Goal: Information Seeking & Learning: Check status

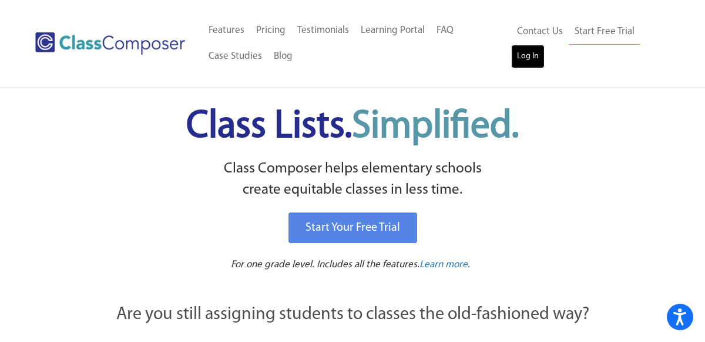
click at [520, 55] on link "Log In" at bounding box center [528, 57] width 34 height 24
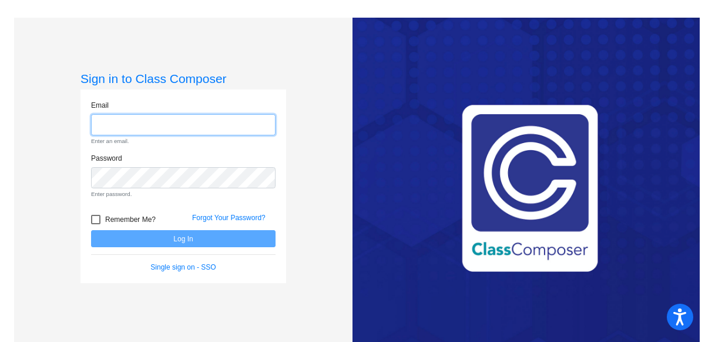
type input "[EMAIL_ADDRESS][DOMAIN_NAME]"
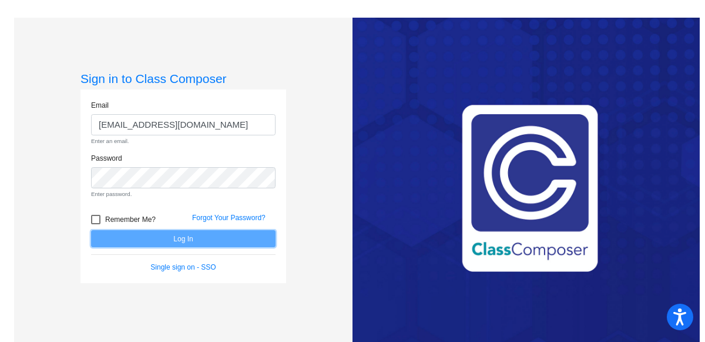
click at [165, 236] on form "Email [EMAIL_ADDRESS][DOMAIN_NAME] Enter an email. Password Enter password. Rem…" at bounding box center [183, 186] width 185 height 173
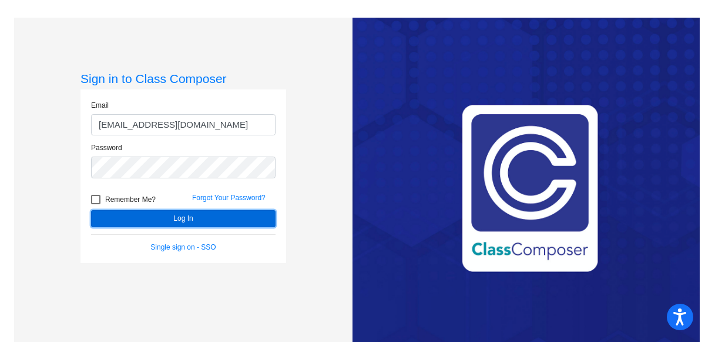
click at [163, 216] on button "Log In" at bounding box center [183, 218] width 185 height 17
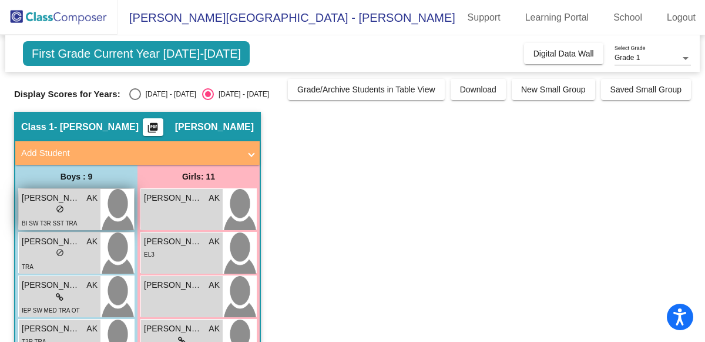
click at [45, 205] on div "lock do_not_disturb_alt" at bounding box center [60, 210] width 76 height 12
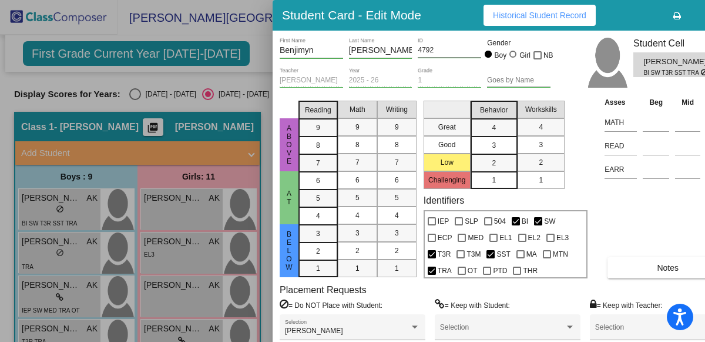
click at [671, 263] on span "Notes" at bounding box center [668, 267] width 22 height 9
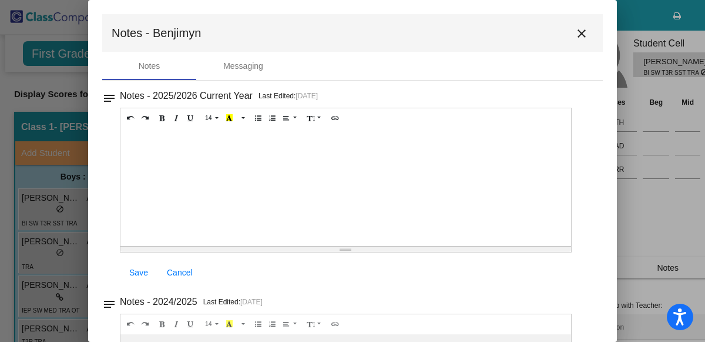
click at [579, 29] on mat-icon "close" at bounding box center [582, 33] width 14 height 14
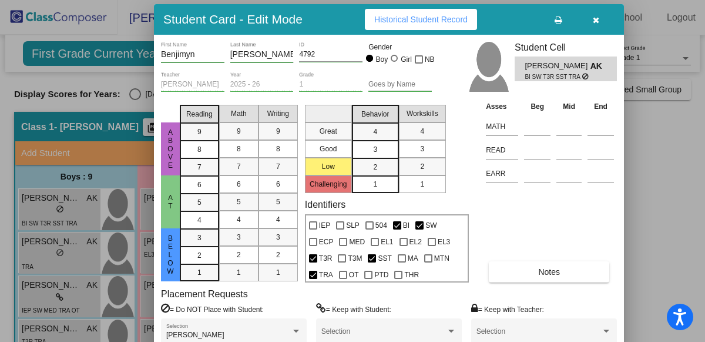
drag, startPoint x: 437, startPoint y: 23, endPoint x: 317, endPoint y: 27, distance: 119.4
click at [317, 27] on div "Student Card - Edit Mode Historical Student Record" at bounding box center [389, 19] width 470 height 31
click at [596, 18] on icon "button" at bounding box center [595, 20] width 6 height 8
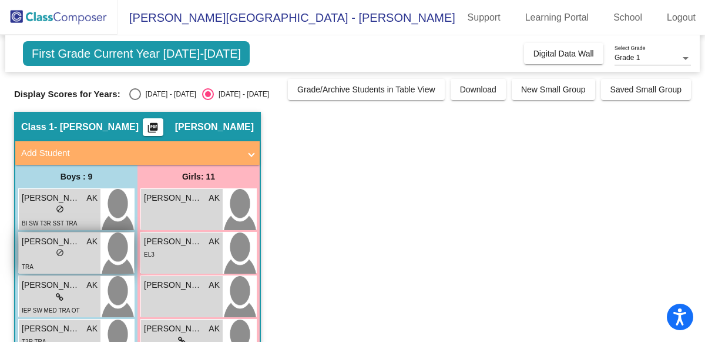
click at [45, 245] on span "[PERSON_NAME]" at bounding box center [51, 241] width 59 height 12
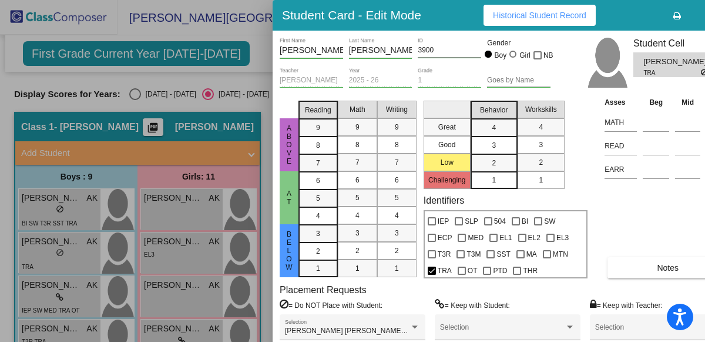
click at [678, 265] on span "Notes" at bounding box center [668, 267] width 22 height 9
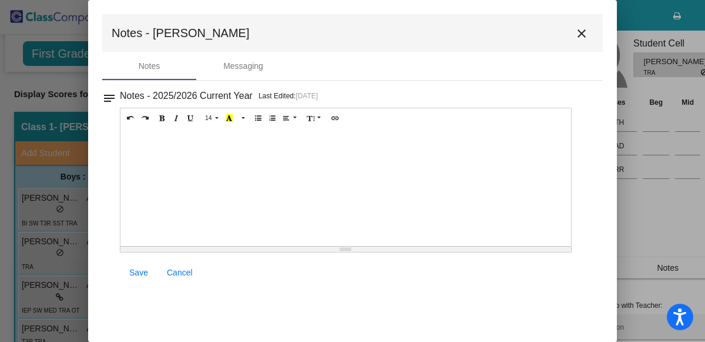
click at [579, 28] on mat-icon "close" at bounding box center [582, 33] width 14 height 14
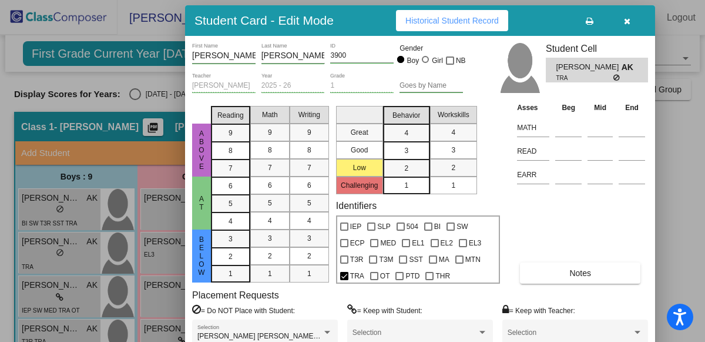
drag, startPoint x: 648, startPoint y: 14, endPoint x: 560, endPoint y: 19, distance: 88.3
click at [560, 19] on div "Student Card - Edit Mode Historical Student Record" at bounding box center [420, 20] width 470 height 31
click at [624, 22] on icon "button" at bounding box center [627, 21] width 6 height 8
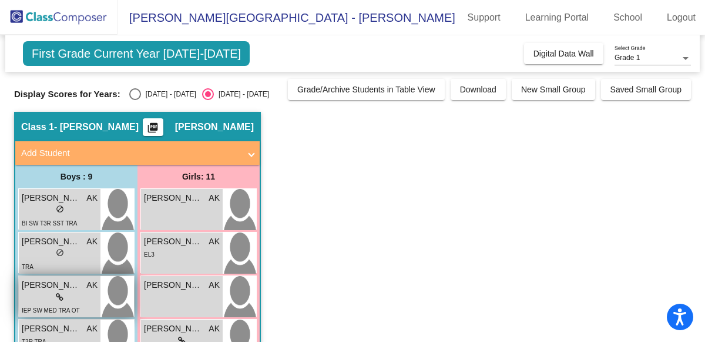
click at [38, 281] on span "[PERSON_NAME] [PERSON_NAME]" at bounding box center [51, 285] width 59 height 12
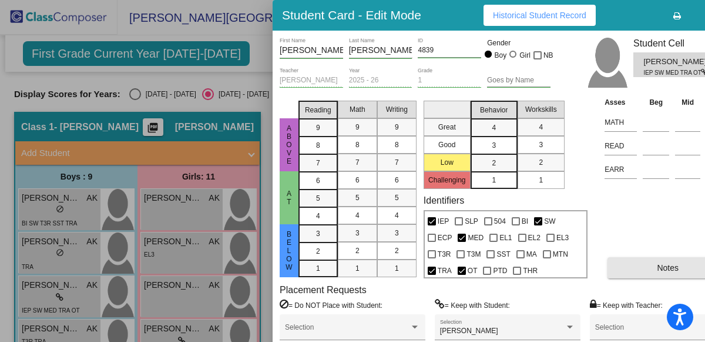
click at [647, 261] on button "Notes" at bounding box center [668, 267] width 120 height 21
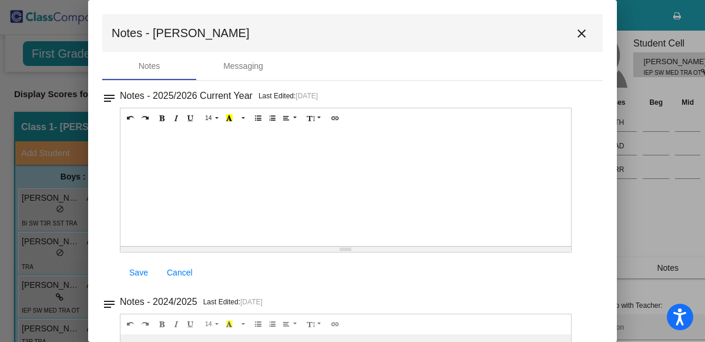
click at [579, 31] on mat-icon "close" at bounding box center [582, 33] width 14 height 14
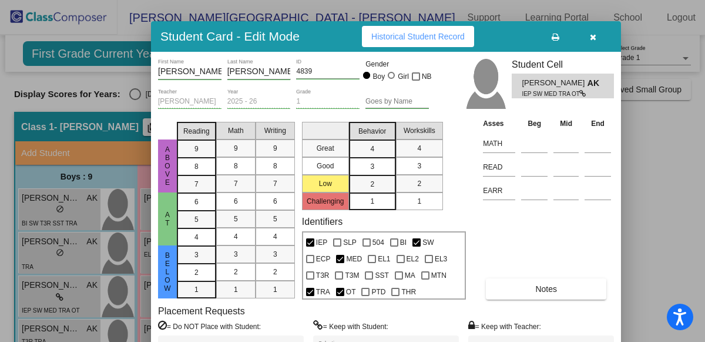
drag, startPoint x: 611, startPoint y: 19, endPoint x: 489, endPoint y: 41, distance: 124.1
click at [489, 41] on div "Student Card - Edit Mode Historical Student Record" at bounding box center [386, 36] width 470 height 31
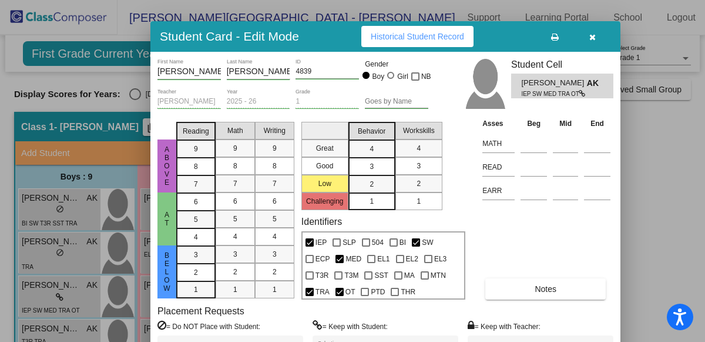
click at [594, 36] on icon "button" at bounding box center [593, 37] width 6 height 8
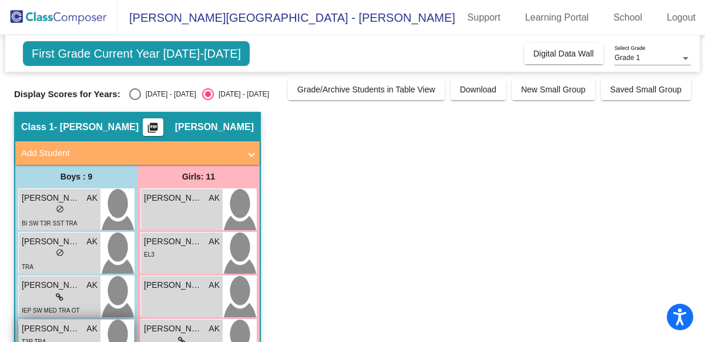
click at [35, 329] on span "[PERSON_NAME]" at bounding box center [51, 328] width 59 height 12
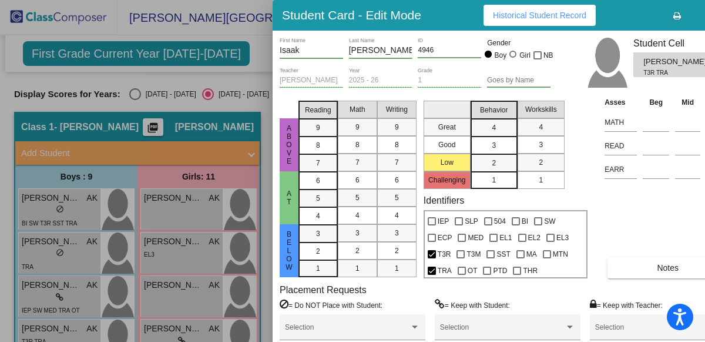
click at [675, 266] on span "Notes" at bounding box center [668, 267] width 22 height 9
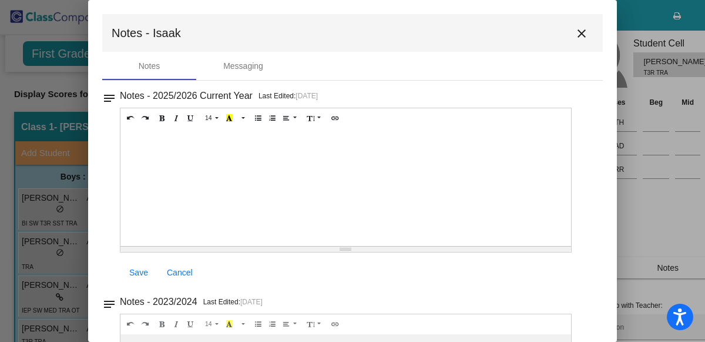
click at [542, 290] on div "notes Notes - 2025/2026 Current Year Last Edited: [DATE] 14 8 9 10 11 12 14 18 …" at bounding box center [352, 269] width 501 height 377
click at [575, 28] on mat-icon "close" at bounding box center [582, 33] width 14 height 14
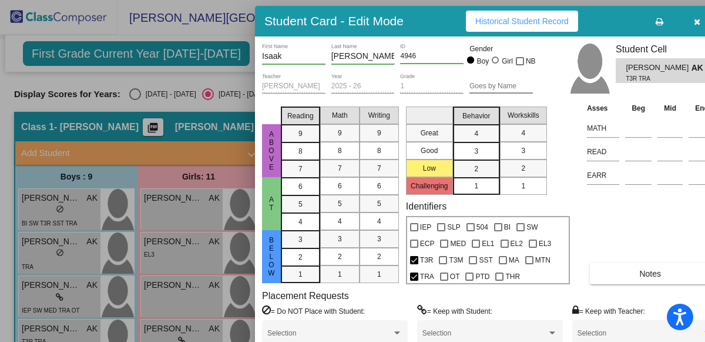
drag, startPoint x: 643, startPoint y: 13, endPoint x: 527, endPoint y: 24, distance: 116.3
click at [527, 24] on div "Student Card - Edit Mode Historical Student Record" at bounding box center [490, 21] width 470 height 31
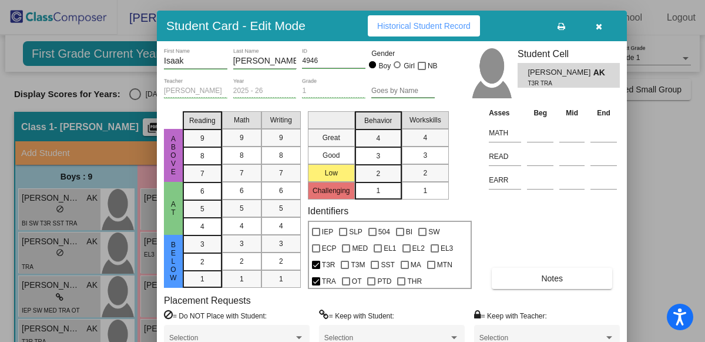
click at [600, 26] on icon "button" at bounding box center [599, 26] width 6 height 8
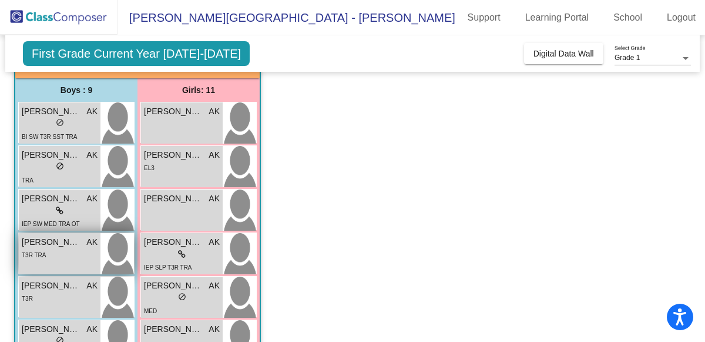
scroll to position [89, 0]
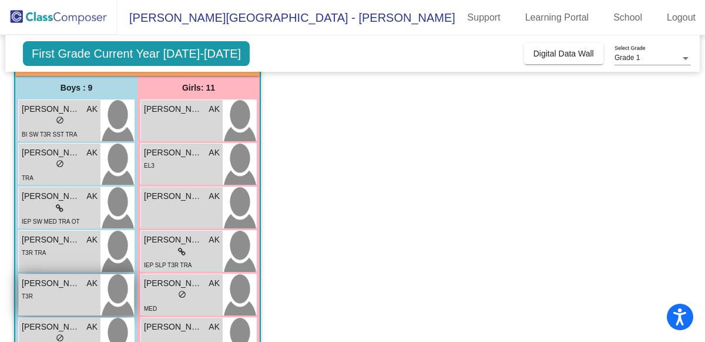
click at [82, 299] on div "T3R" at bounding box center [60, 295] width 76 height 12
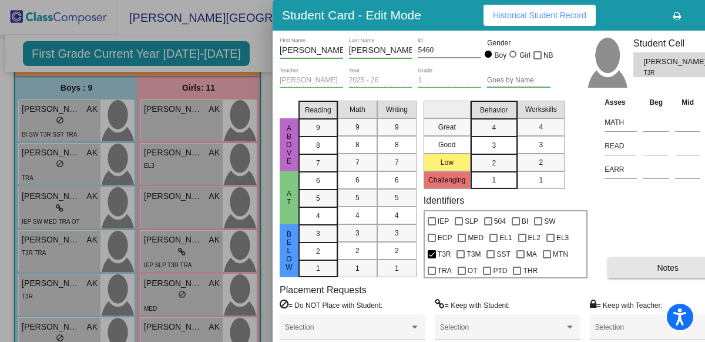
click at [642, 263] on button "Notes" at bounding box center [668, 267] width 120 height 21
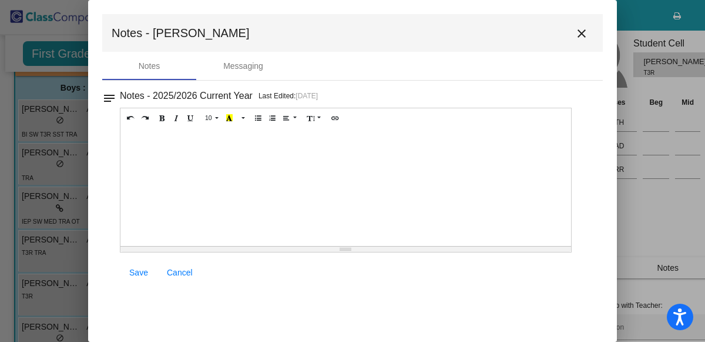
click at [578, 35] on mat-icon "close" at bounding box center [582, 33] width 14 height 14
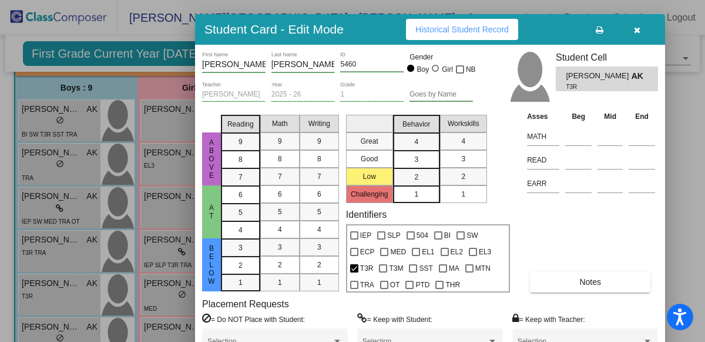
drag, startPoint x: 637, startPoint y: 12, endPoint x: 523, endPoint y: 27, distance: 115.0
click at [523, 27] on div "Student Card - Edit Mode Historical Student Record" at bounding box center [430, 29] width 470 height 31
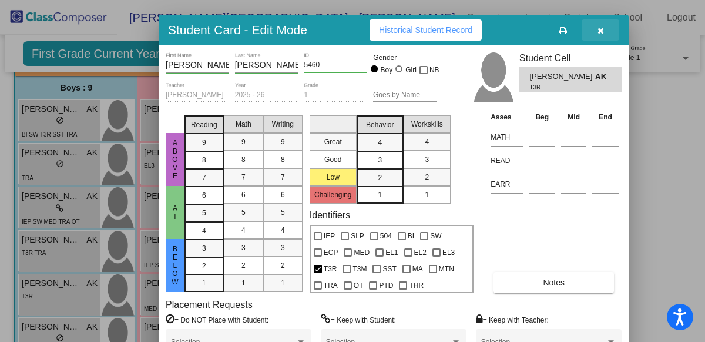
click at [601, 34] on icon "button" at bounding box center [601, 30] width 6 height 8
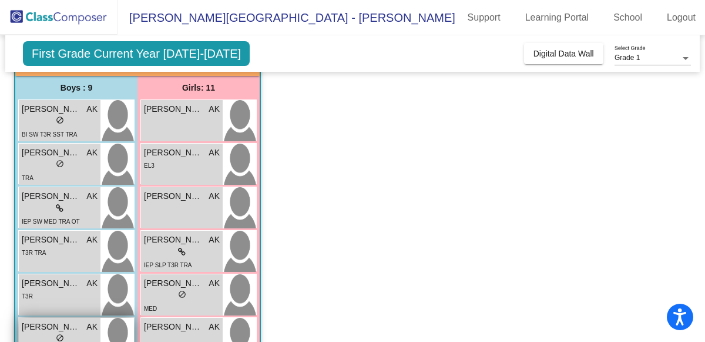
click at [45, 325] on span "[PERSON_NAME]" at bounding box center [51, 326] width 59 height 12
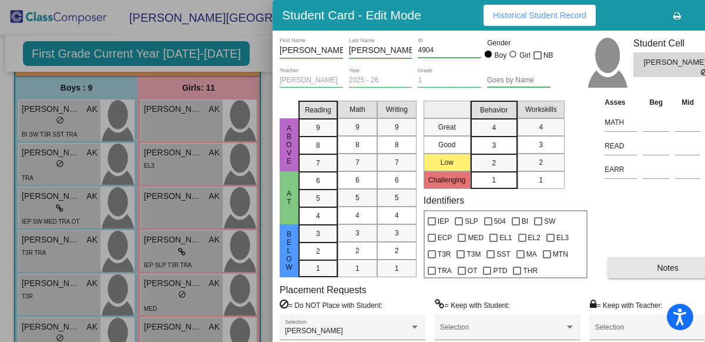
click at [650, 263] on button "Notes" at bounding box center [668, 267] width 120 height 21
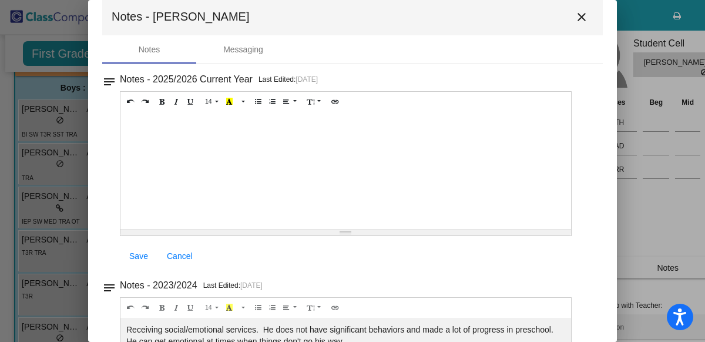
scroll to position [12, 0]
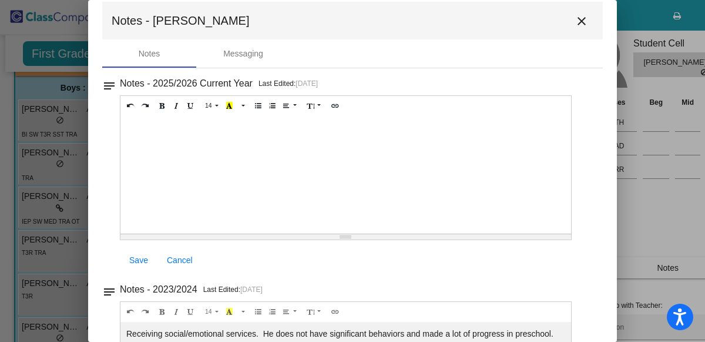
click at [575, 18] on mat-icon "close" at bounding box center [582, 21] width 14 height 14
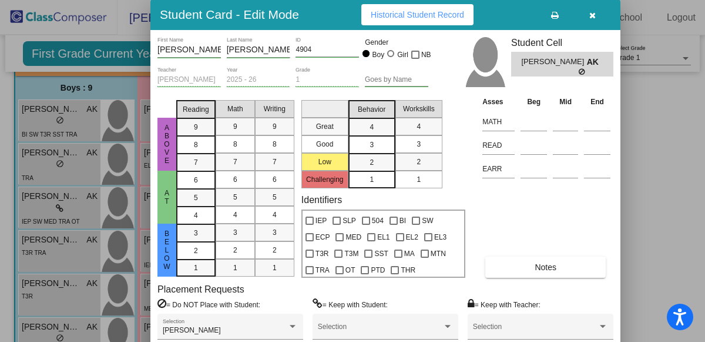
drag, startPoint x: 617, startPoint y: 15, endPoint x: 406, endPoint y: 18, distance: 211.0
click at [406, 18] on div "Student Card - Edit Mode Historical Student Record" at bounding box center [385, 14] width 470 height 31
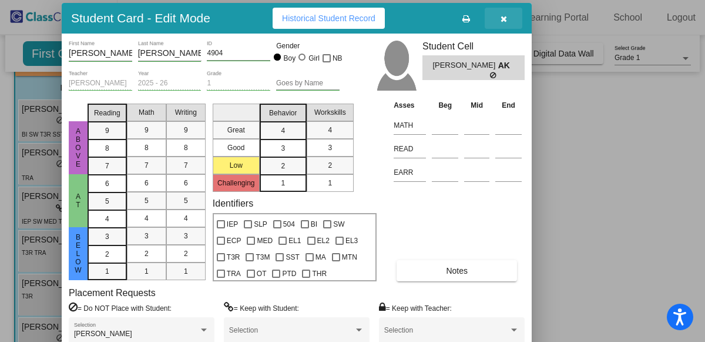
click at [503, 18] on icon "button" at bounding box center [504, 19] width 6 height 8
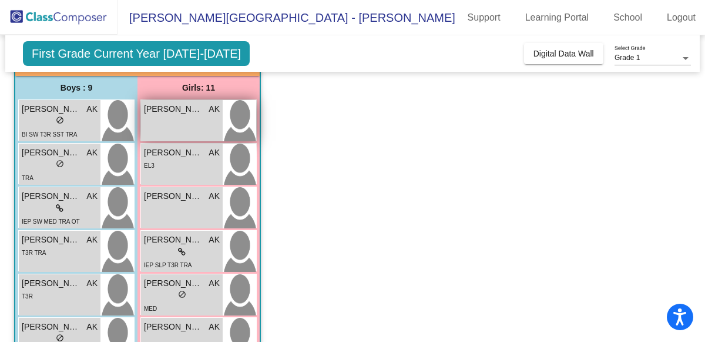
click at [163, 108] on span "[PERSON_NAME]" at bounding box center [173, 109] width 59 height 12
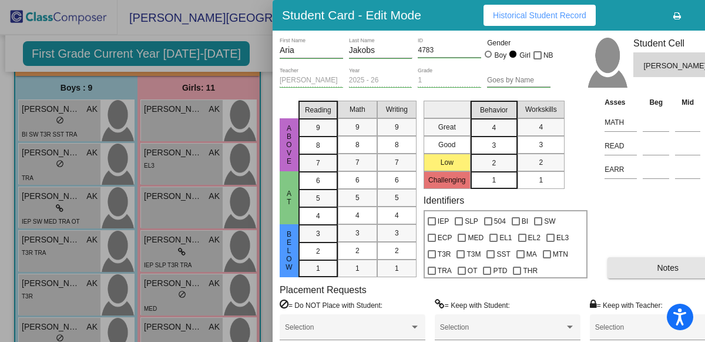
click at [681, 275] on button "Notes" at bounding box center [668, 267] width 120 height 21
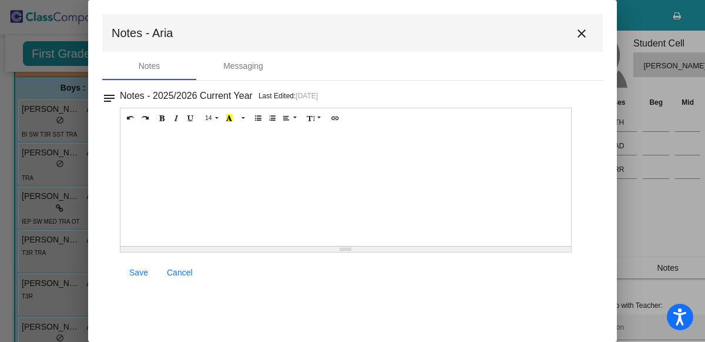
click at [581, 36] on mat-icon "close" at bounding box center [582, 33] width 14 height 14
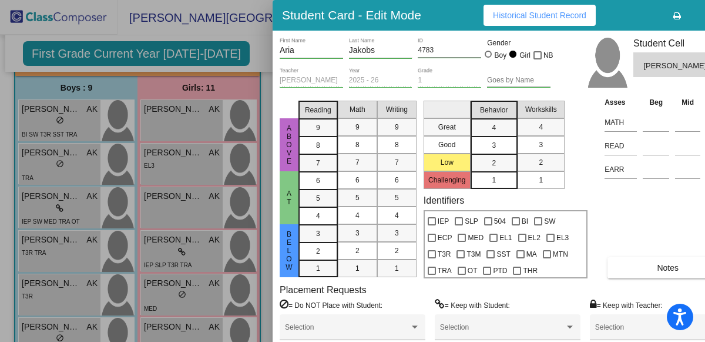
drag, startPoint x: 630, startPoint y: 15, endPoint x: 489, endPoint y: 9, distance: 141.2
click at [489, 9] on div "Student Card - Edit Mode Historical Student Record" at bounding box center [508, 15] width 470 height 31
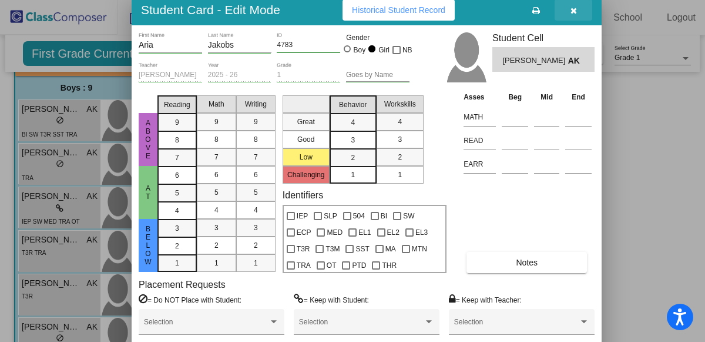
click at [574, 12] on icon "button" at bounding box center [574, 10] width 6 height 8
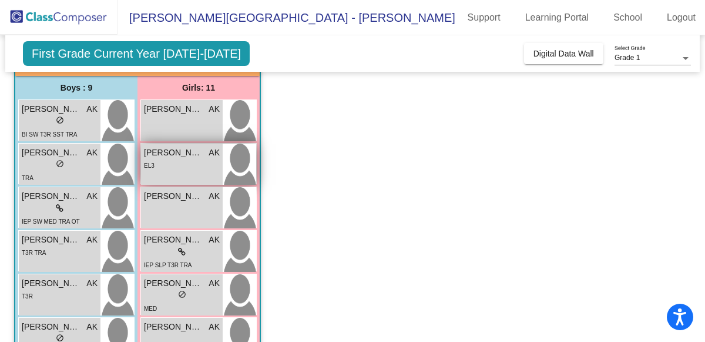
click at [192, 159] on div "EL3" at bounding box center [182, 165] width 76 height 12
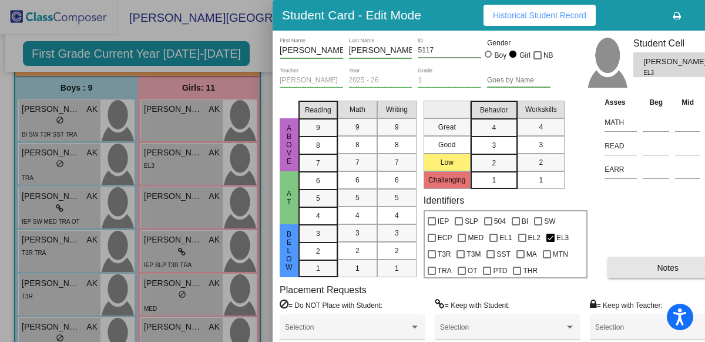
click at [651, 270] on button "Notes" at bounding box center [668, 267] width 120 height 21
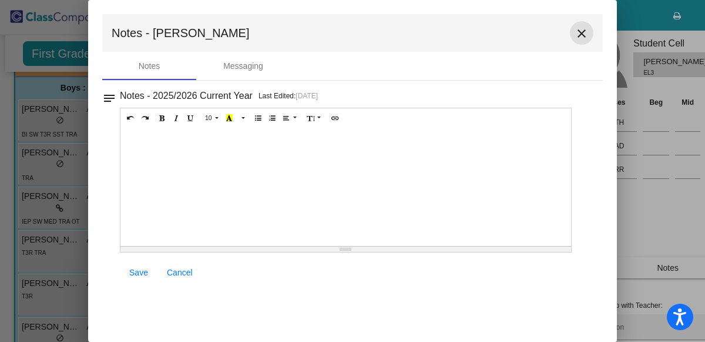
click at [583, 36] on mat-icon "close" at bounding box center [582, 33] width 14 height 14
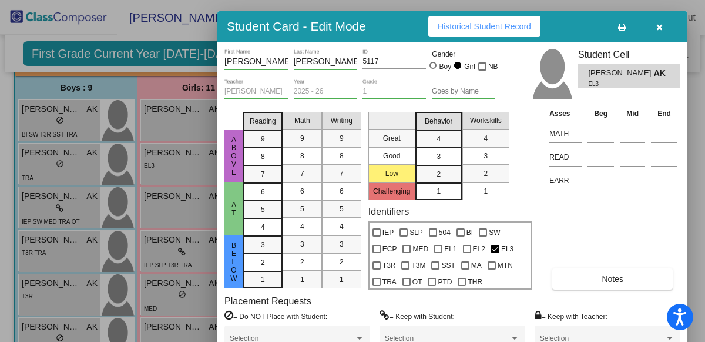
drag, startPoint x: 623, startPoint y: 8, endPoint x: 463, endPoint y: 6, distance: 159.9
click at [463, 11] on div "Student Card - Edit Mode Historical Student Record" at bounding box center [452, 26] width 470 height 31
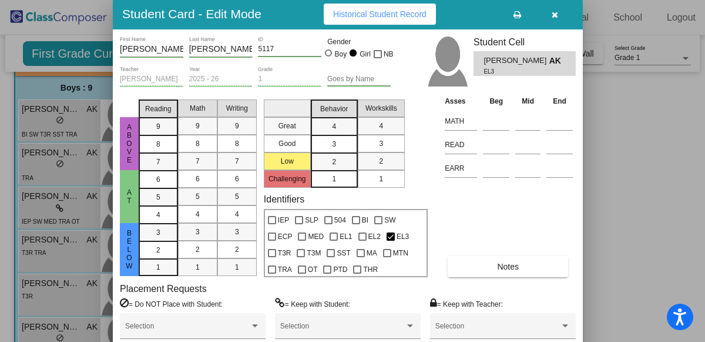
click at [555, 11] on icon "button" at bounding box center [555, 15] width 6 height 8
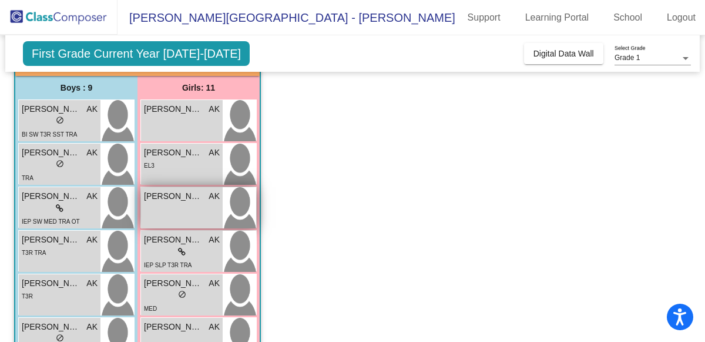
click at [164, 199] on span "[PERSON_NAME]" at bounding box center [173, 196] width 59 height 12
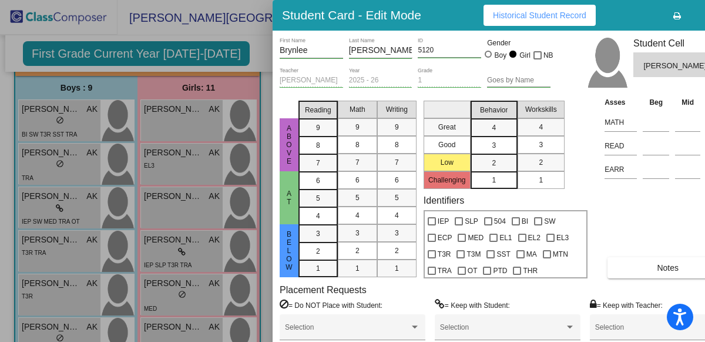
click at [640, 268] on button "Notes" at bounding box center [668, 267] width 120 height 21
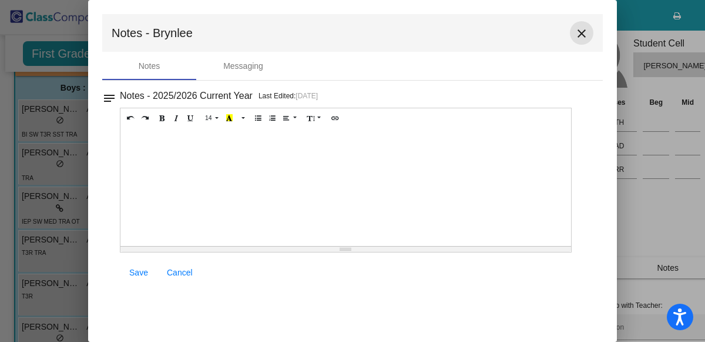
click at [582, 32] on mat-icon "close" at bounding box center [582, 33] width 14 height 14
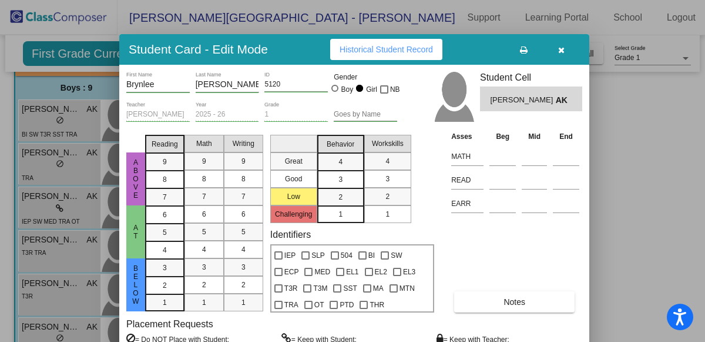
drag, startPoint x: 642, startPoint y: 6, endPoint x: 486, endPoint y: 39, distance: 160.5
click at [486, 39] on div "Student Card - Edit Mode Historical Student Record" at bounding box center [354, 49] width 470 height 31
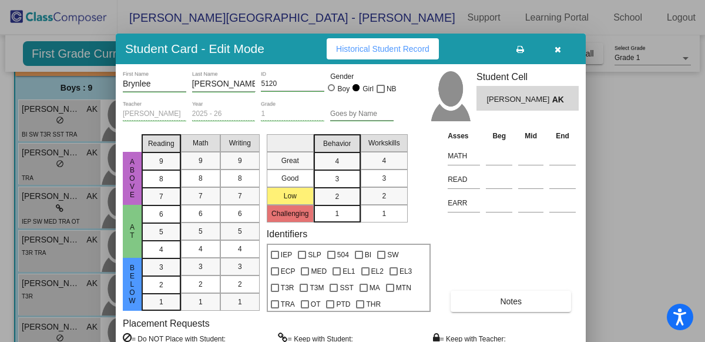
click at [560, 51] on icon "button" at bounding box center [558, 49] width 6 height 8
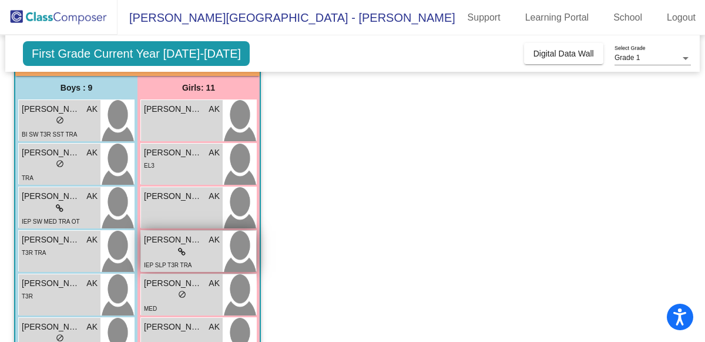
click at [182, 250] on icon at bounding box center [182, 251] width 8 height 8
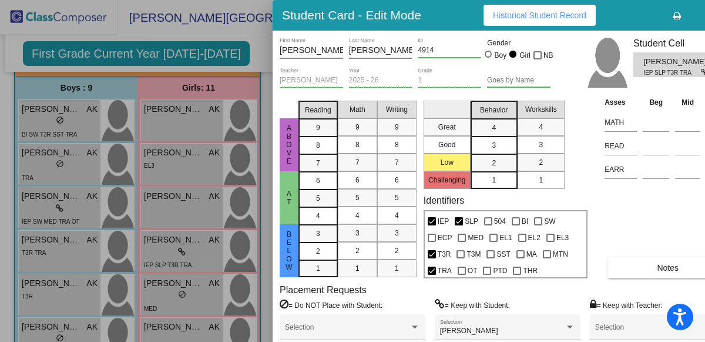
click at [678, 255] on div "Asses Beg Mid End MATH READ EARR Notes" at bounding box center [669, 187] width 134 height 182
click at [678, 263] on span "Notes" at bounding box center [668, 267] width 22 height 9
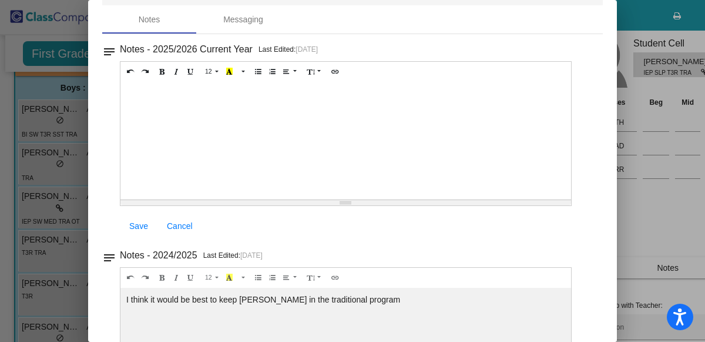
scroll to position [0, 0]
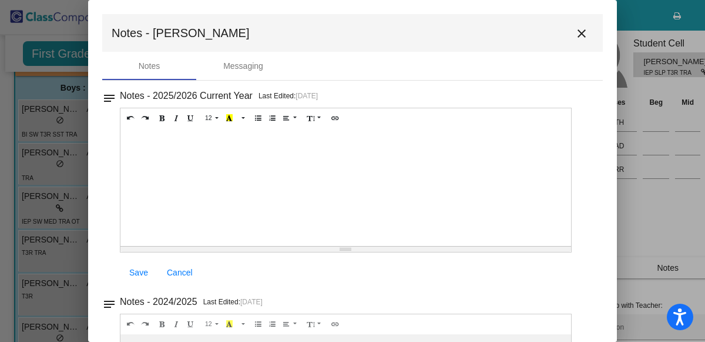
click at [577, 29] on mat-icon "close" at bounding box center [582, 33] width 14 height 14
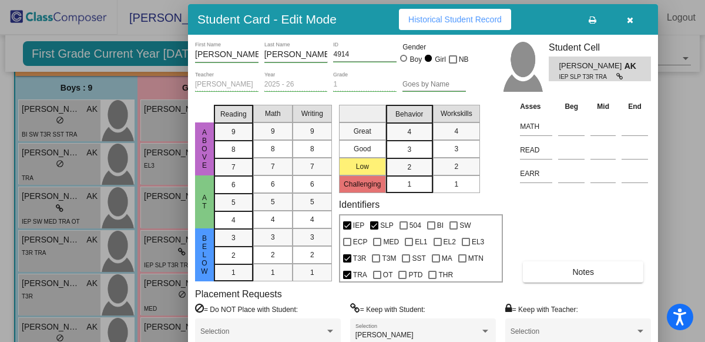
drag, startPoint x: 639, startPoint y: 21, endPoint x: 551, endPoint y: 25, distance: 88.3
click at [551, 25] on div "Student Card - Edit Mode Historical Student Record" at bounding box center [423, 19] width 470 height 31
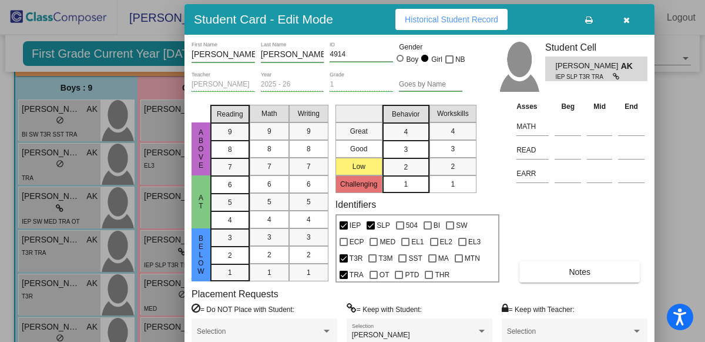
click at [629, 21] on icon "button" at bounding box center [627, 20] width 6 height 8
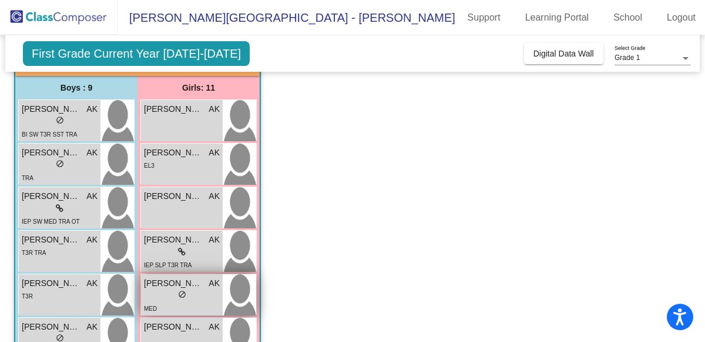
click at [189, 284] on span "[PERSON_NAME]" at bounding box center [173, 283] width 59 height 12
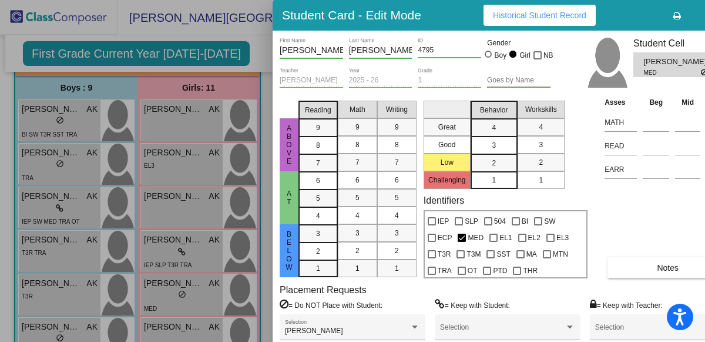
click at [655, 270] on button "Notes" at bounding box center [668, 267] width 120 height 21
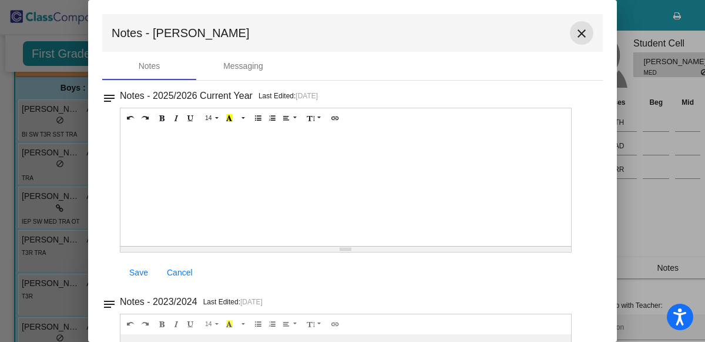
click at [578, 29] on mat-icon "close" at bounding box center [582, 33] width 14 height 14
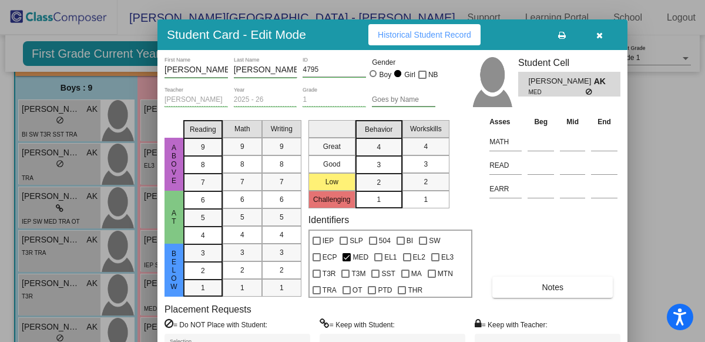
drag, startPoint x: 620, startPoint y: 14, endPoint x: 498, endPoint y: 34, distance: 123.2
click at [498, 34] on div "Student Card - Edit Mode Historical Student Record" at bounding box center [393, 34] width 470 height 31
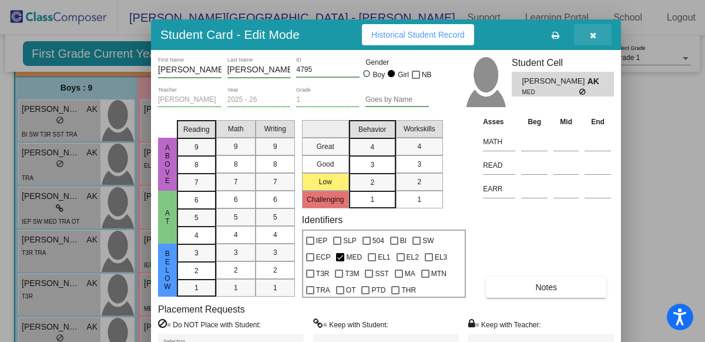
click at [589, 35] on button "button" at bounding box center [593, 34] width 38 height 21
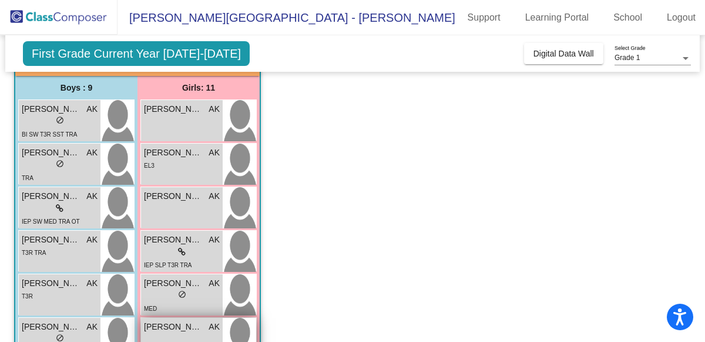
click at [173, 332] on div "[PERSON_NAME] AK lock do_not_disturb_alt" at bounding box center [182, 337] width 82 height 41
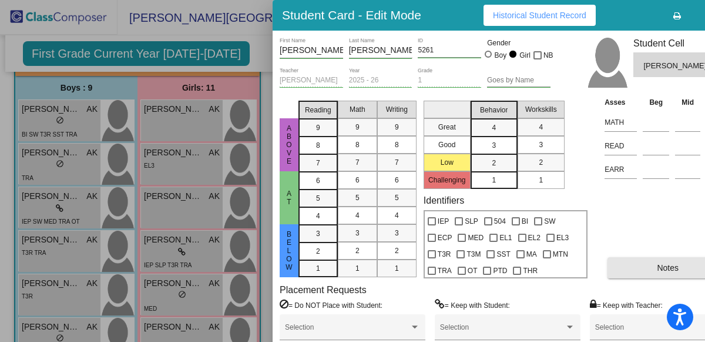
click at [667, 268] on span "Notes" at bounding box center [668, 267] width 22 height 9
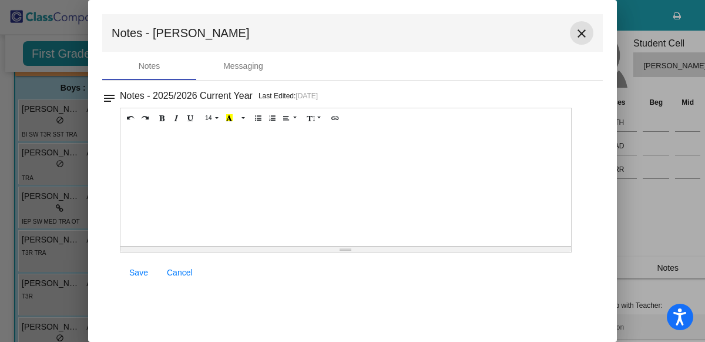
click at [580, 41] on button "close" at bounding box center [582, 33] width 24 height 24
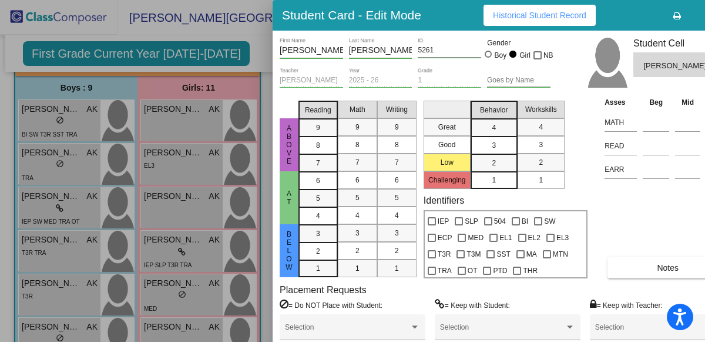
drag, startPoint x: 610, startPoint y: 18, endPoint x: 507, endPoint y: 25, distance: 103.1
click at [507, 25] on div "Student Card - Edit Mode Historical Student Record" at bounding box center [508, 15] width 470 height 31
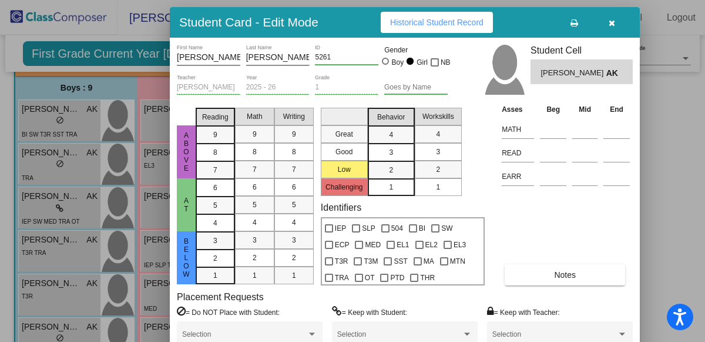
click at [609, 26] on icon "button" at bounding box center [612, 23] width 6 height 8
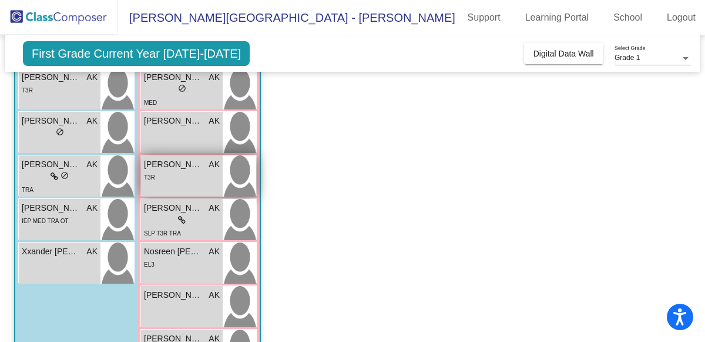
scroll to position [276, 0]
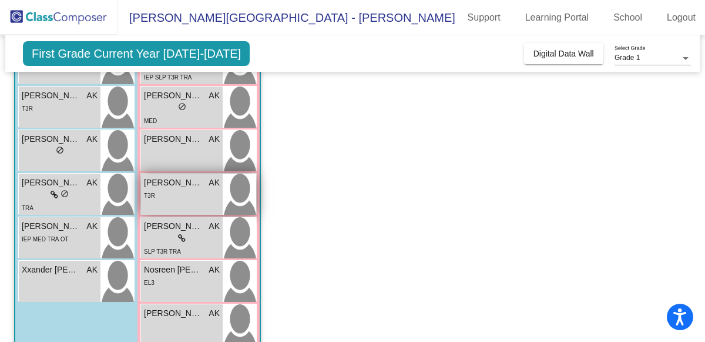
click at [159, 201] on div "[PERSON_NAME] [PERSON_NAME] AK lock do_not_disturb_alt T3R" at bounding box center [182, 193] width 82 height 41
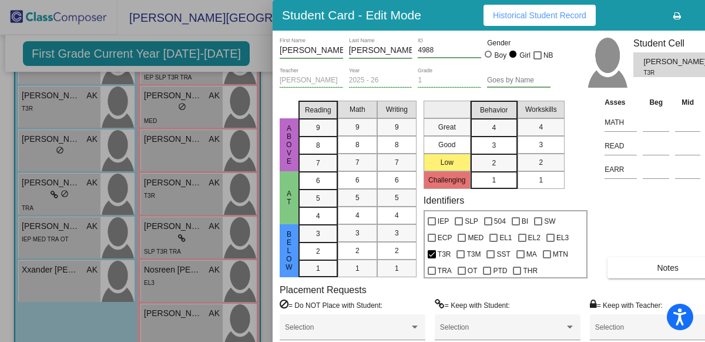
click at [627, 267] on button "Notes" at bounding box center [668, 267] width 120 height 21
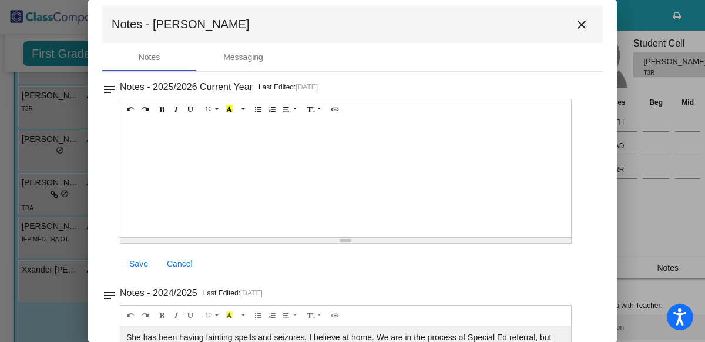
scroll to position [0, 0]
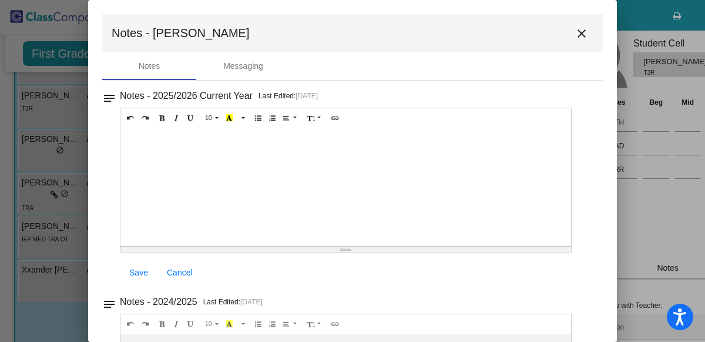
click at [583, 31] on mat-icon "close" at bounding box center [582, 33] width 14 height 14
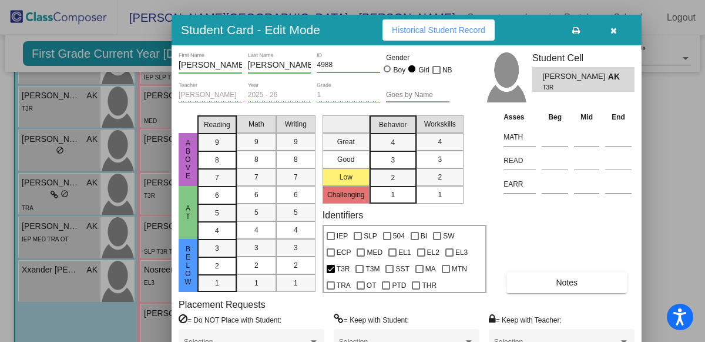
drag, startPoint x: 631, startPoint y: 1, endPoint x: 515, endPoint y: 17, distance: 116.9
click at [515, 17] on div "Student Card - Edit Mode Historical Student Record" at bounding box center [407, 30] width 470 height 31
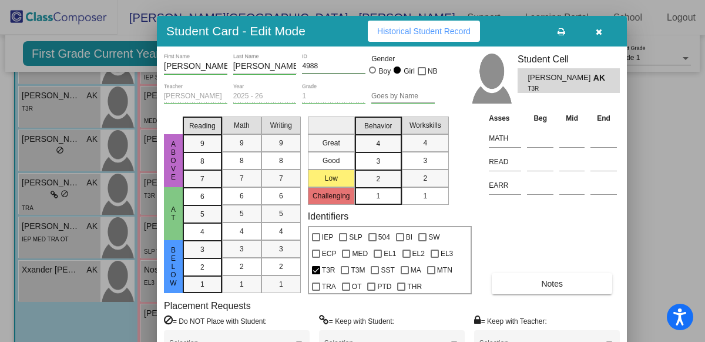
click at [600, 33] on icon "button" at bounding box center [599, 32] width 6 height 8
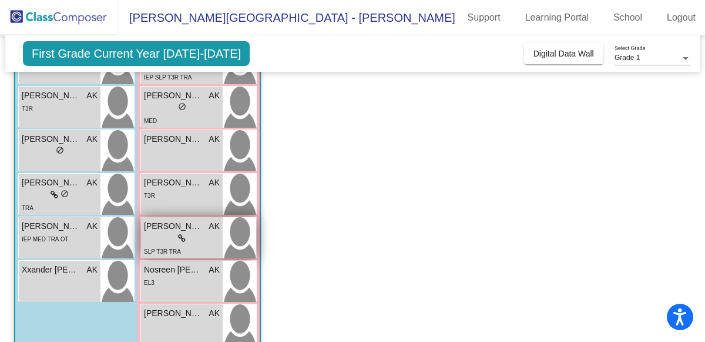
click at [158, 233] on div "lock do_not_disturb_alt" at bounding box center [182, 238] width 76 height 12
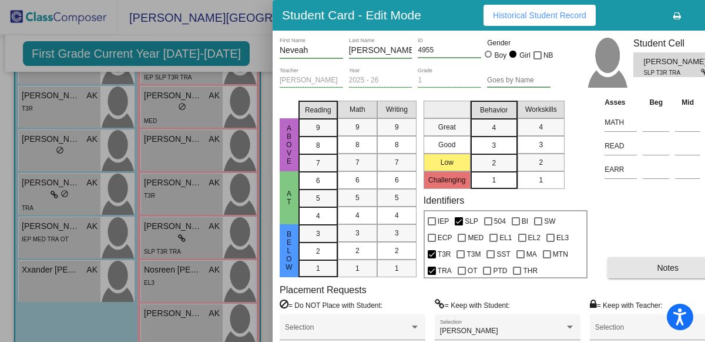
click at [665, 265] on span "Notes" at bounding box center [668, 267] width 22 height 9
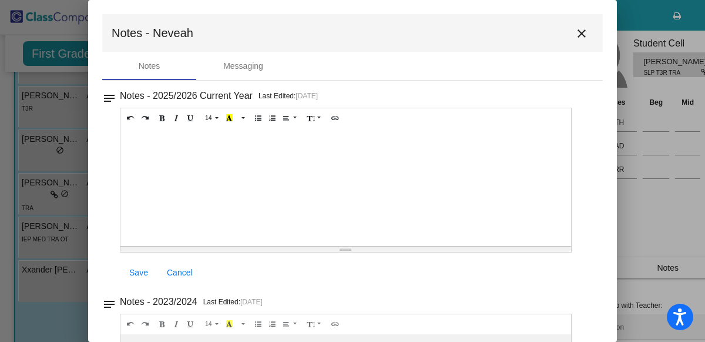
click at [575, 27] on mat-icon "close" at bounding box center [582, 33] width 14 height 14
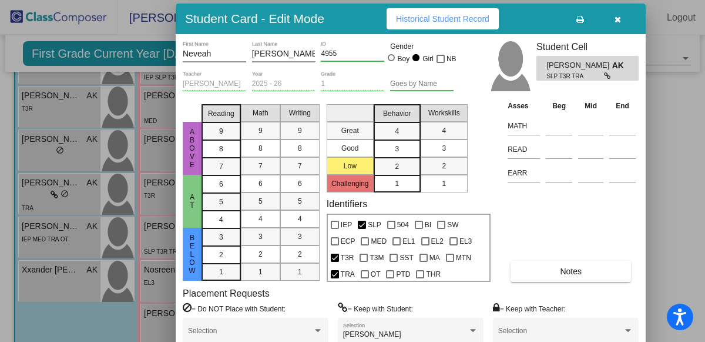
drag, startPoint x: 622, startPoint y: 21, endPoint x: 523, endPoint y: 25, distance: 100.0
click at [523, 25] on div "Student Card - Edit Mode Historical Student Record" at bounding box center [411, 19] width 470 height 31
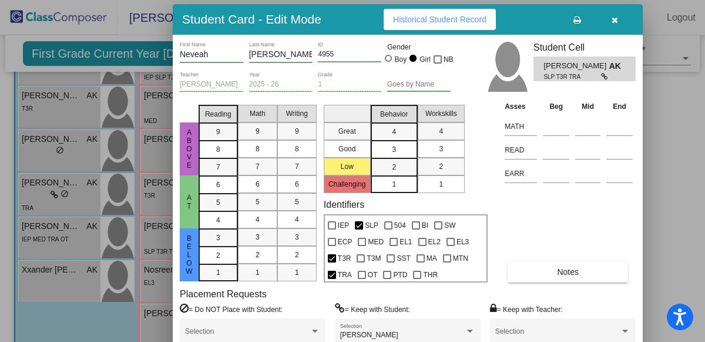
click at [614, 18] on icon "button" at bounding box center [615, 20] width 6 height 8
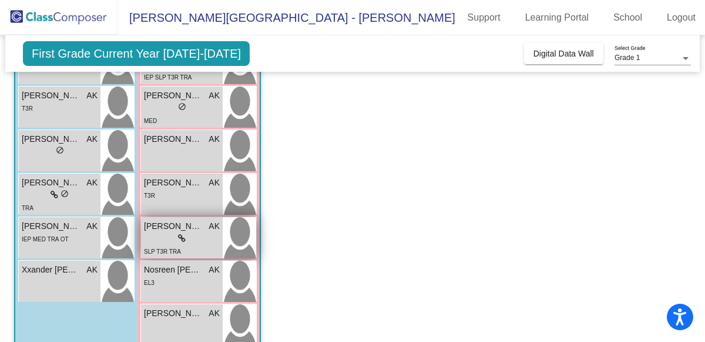
click at [191, 239] on div "lock do_not_disturb_alt" at bounding box center [182, 238] width 76 height 12
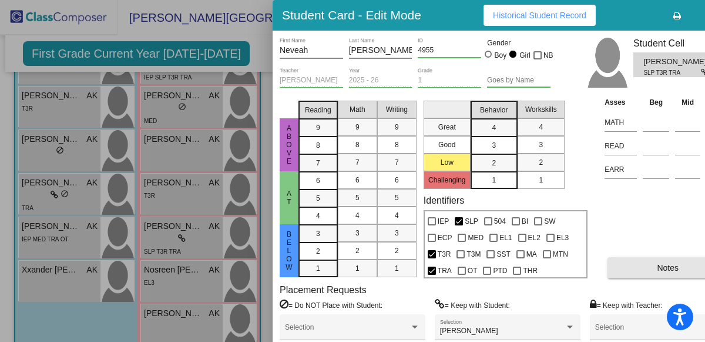
click at [624, 267] on button "Notes" at bounding box center [668, 267] width 120 height 21
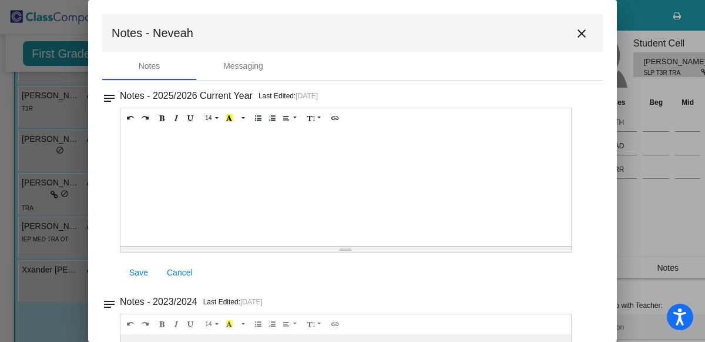
click at [573, 24] on button "close" at bounding box center [582, 33] width 24 height 24
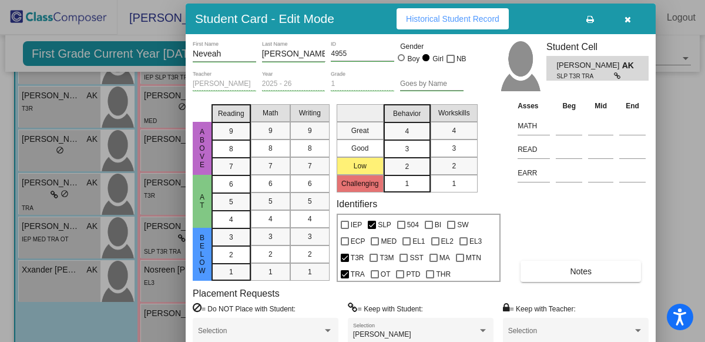
drag, startPoint x: 624, startPoint y: 21, endPoint x: 535, endPoint y: 24, distance: 88.2
click at [535, 24] on div "Student Card - Edit Mode Historical Student Record" at bounding box center [421, 19] width 470 height 31
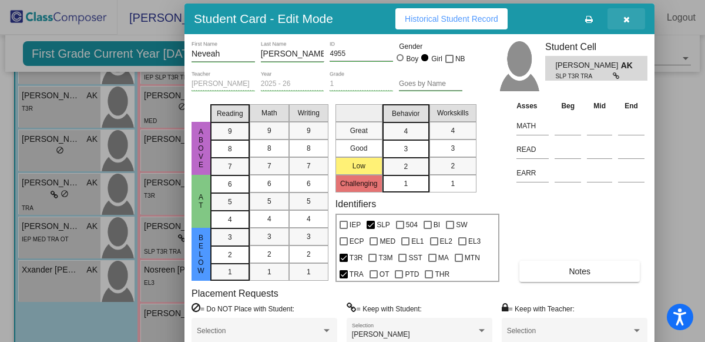
click at [632, 16] on button "button" at bounding box center [627, 18] width 38 height 21
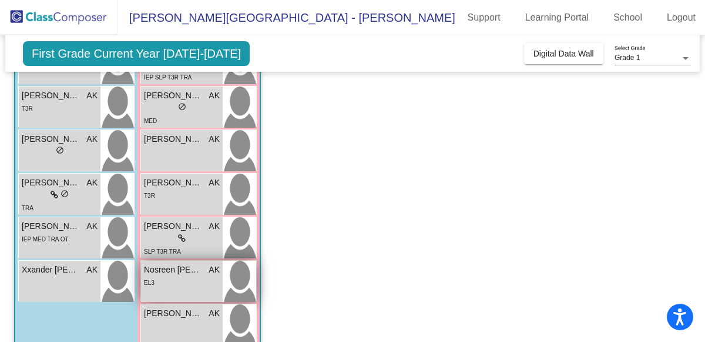
click at [162, 294] on div "Nosreen [PERSON_NAME] AK lock do_not_disturb_alt EL3" at bounding box center [182, 280] width 82 height 41
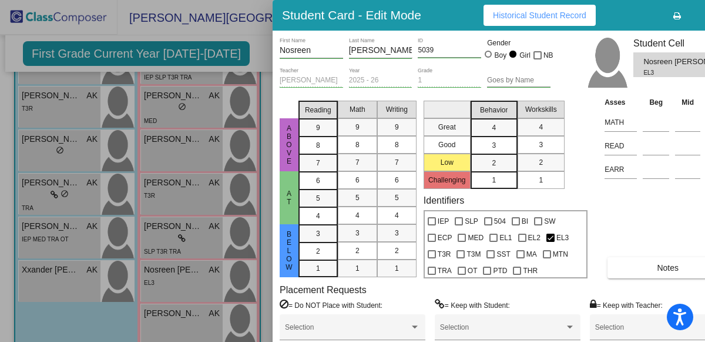
click at [658, 263] on span "Notes" at bounding box center [668, 267] width 22 height 9
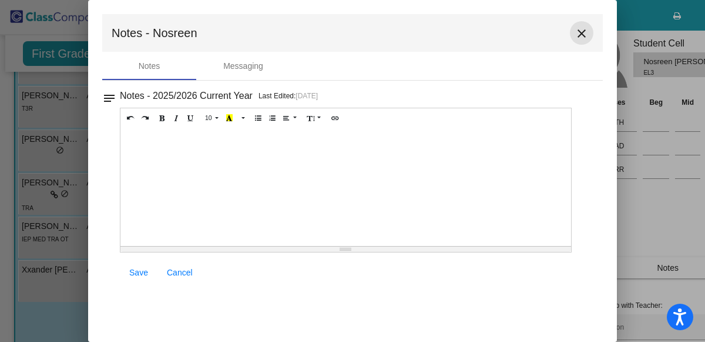
click at [587, 36] on mat-icon "close" at bounding box center [582, 33] width 14 height 14
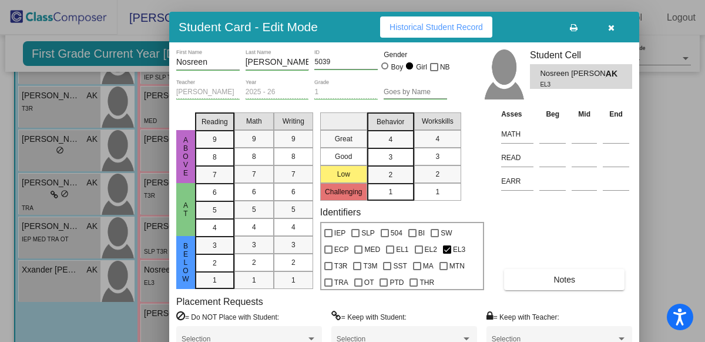
drag, startPoint x: 625, startPoint y: 11, endPoint x: 514, endPoint y: 22, distance: 111.7
click at [514, 22] on div "Student Card - Edit Mode Historical Student Record" at bounding box center [404, 27] width 470 height 31
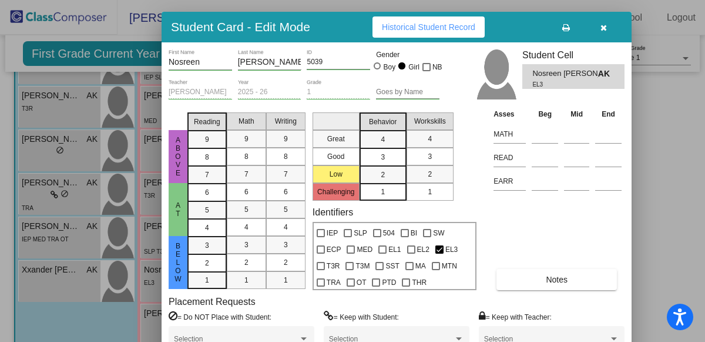
click at [604, 27] on icon "button" at bounding box center [604, 28] width 6 height 8
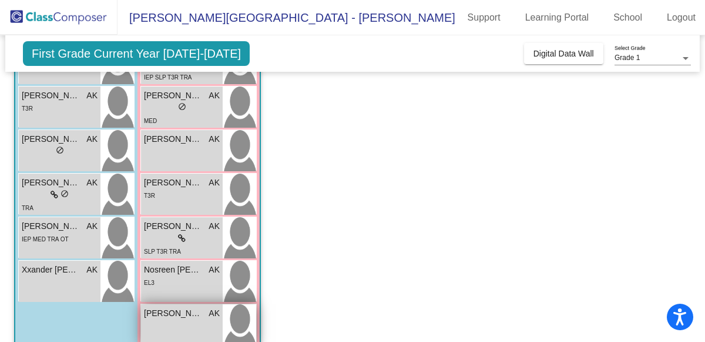
click at [179, 316] on span "[PERSON_NAME]" at bounding box center [173, 313] width 59 height 12
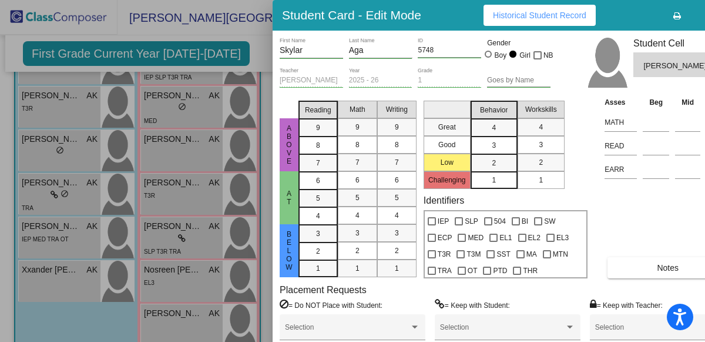
click at [640, 262] on button "Notes" at bounding box center [668, 267] width 120 height 21
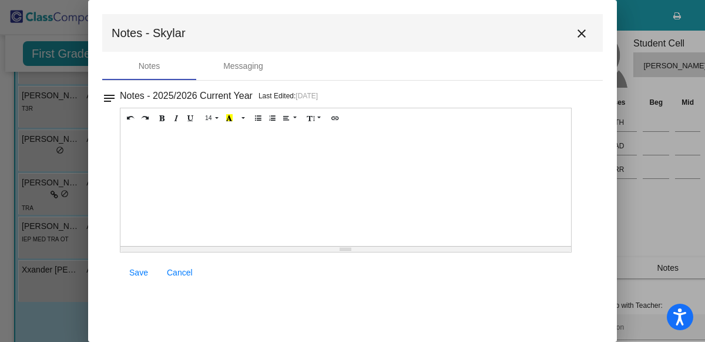
click at [584, 29] on mat-icon "close" at bounding box center [582, 33] width 14 height 14
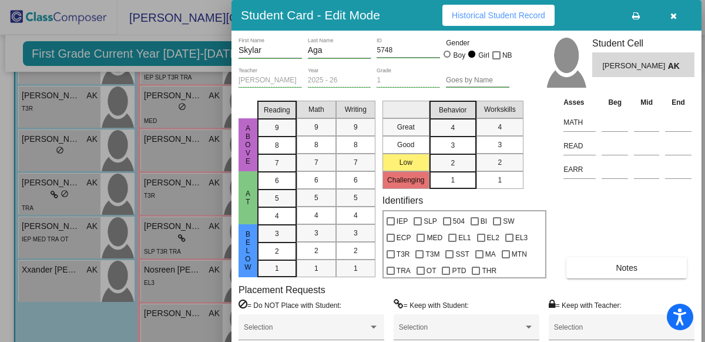
drag, startPoint x: 616, startPoint y: 15, endPoint x: 528, endPoint y: 19, distance: 88.2
click at [528, 19] on div "Student Card - Edit Mode Historical Student Record" at bounding box center [467, 15] width 470 height 31
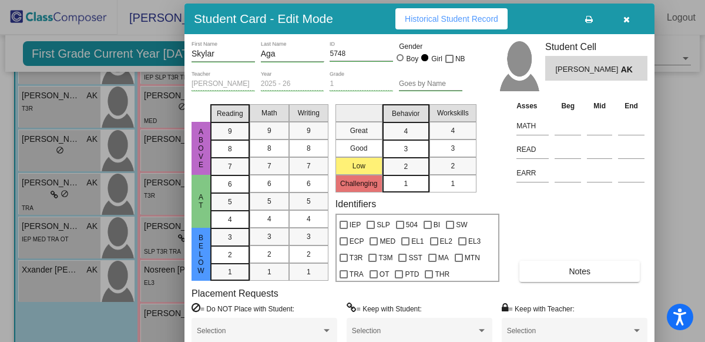
click at [627, 24] on button "button" at bounding box center [627, 18] width 38 height 21
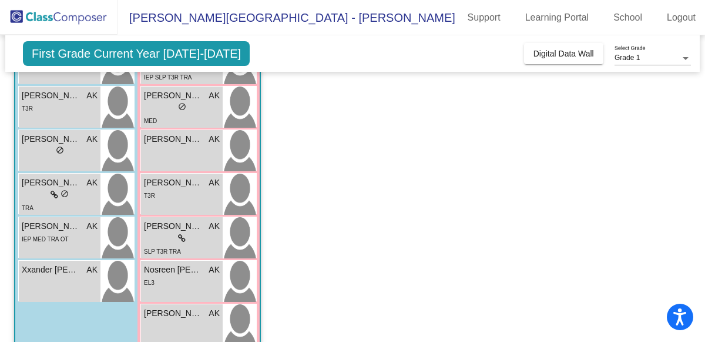
scroll to position [343, 0]
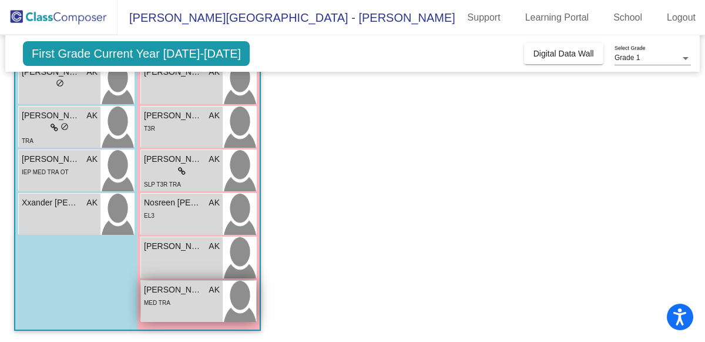
click at [160, 289] on span "[PERSON_NAME]" at bounding box center [173, 289] width 59 height 12
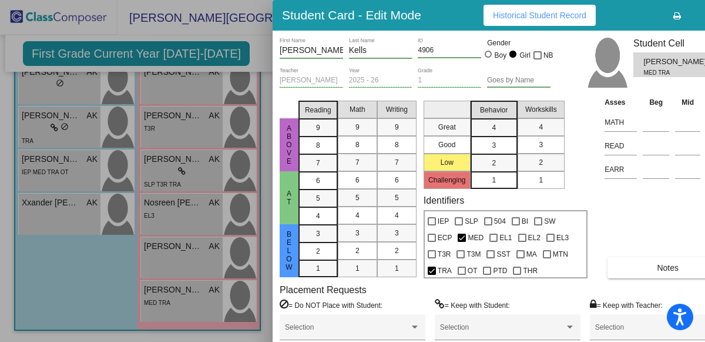
click at [641, 273] on button "Notes" at bounding box center [668, 267] width 120 height 21
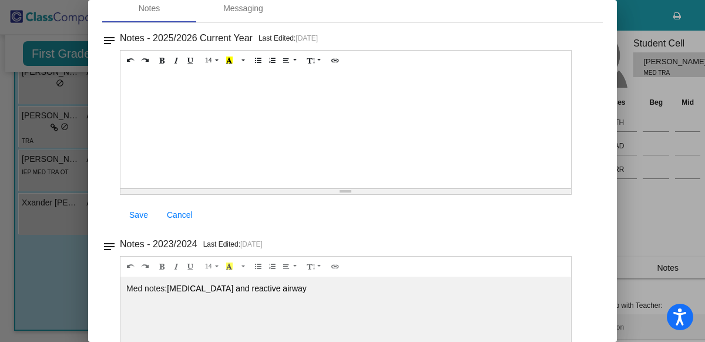
scroll to position [0, 0]
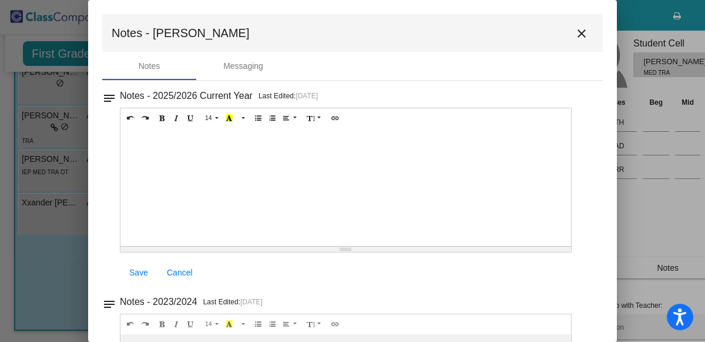
click at [575, 38] on mat-icon "close" at bounding box center [582, 33] width 14 height 14
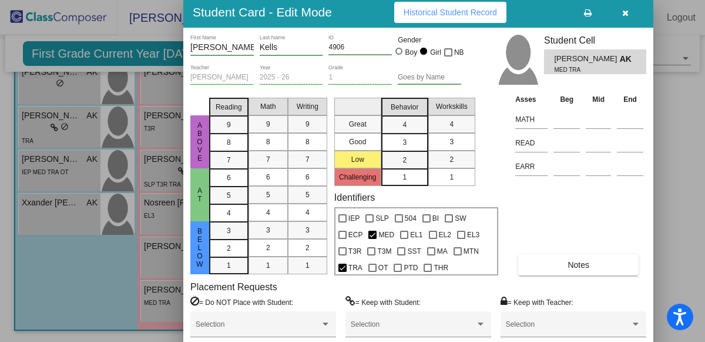
drag, startPoint x: 642, startPoint y: 10, endPoint x: 553, endPoint y: 7, distance: 89.4
click at [553, 7] on div "Student Card - Edit Mode Historical Student Record" at bounding box center [418, 12] width 470 height 31
click at [625, 11] on icon "button" at bounding box center [625, 13] width 6 height 8
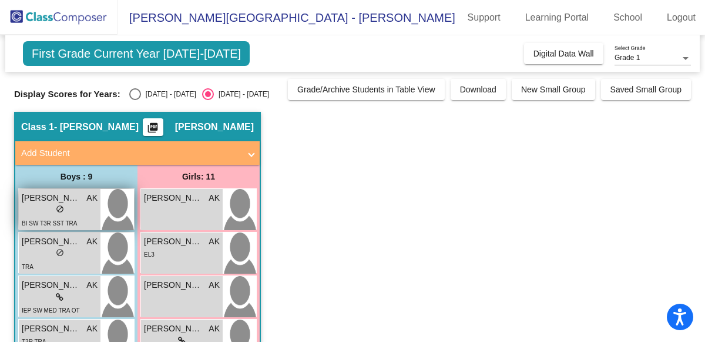
click at [53, 209] on div "lock do_not_disturb_alt" at bounding box center [60, 210] width 76 height 12
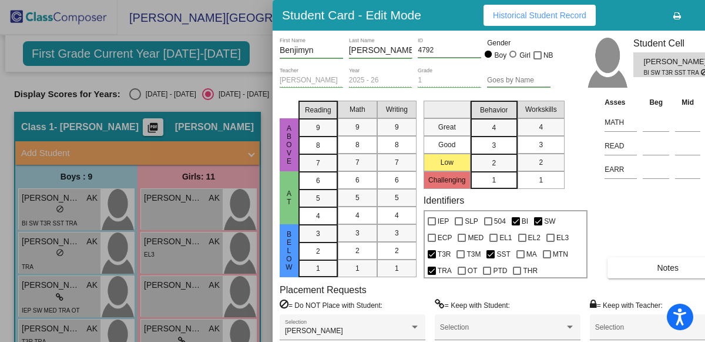
click at [226, 83] on div at bounding box center [352, 171] width 705 height 342
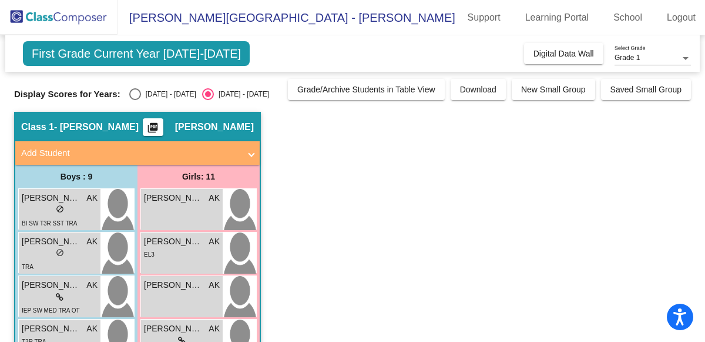
click at [129, 94] on div "Select an option" at bounding box center [135, 94] width 12 height 12
click at [135, 100] on input "[DATE] - [DATE]" at bounding box center [135, 100] width 1 height 1
radio input "true"
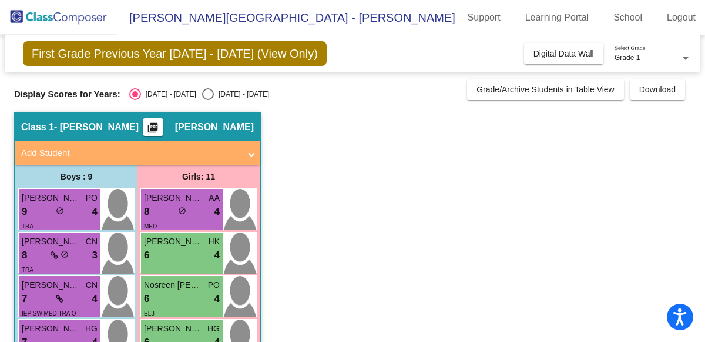
click at [202, 94] on div "Select an option" at bounding box center [208, 94] width 12 height 12
click at [207, 100] on input "[DATE] - [DATE]" at bounding box center [207, 100] width 1 height 1
radio input "true"
